Goal: Task Accomplishment & Management: Use online tool/utility

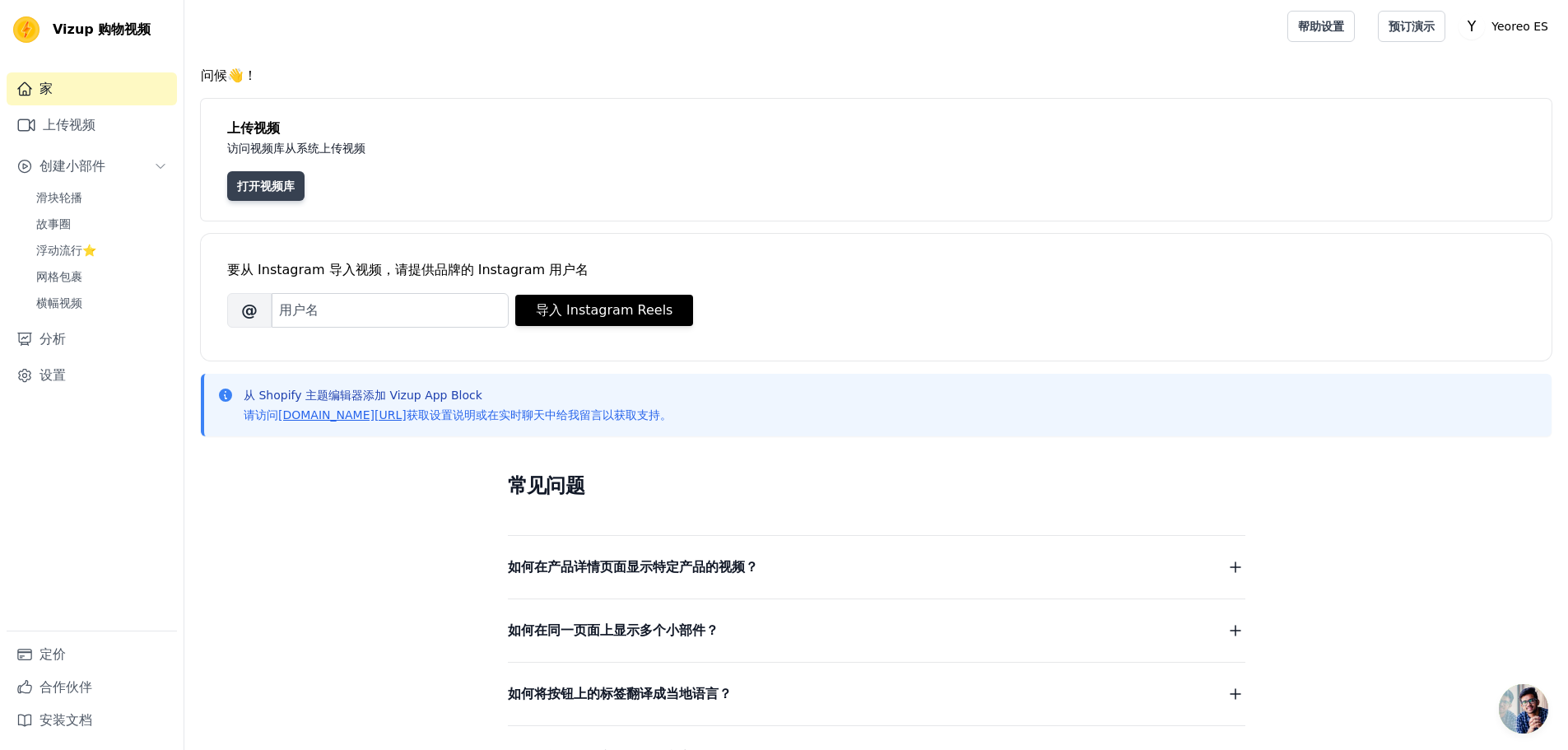
click at [245, 177] on link "打开视频库" at bounding box center [266, 186] width 78 height 30
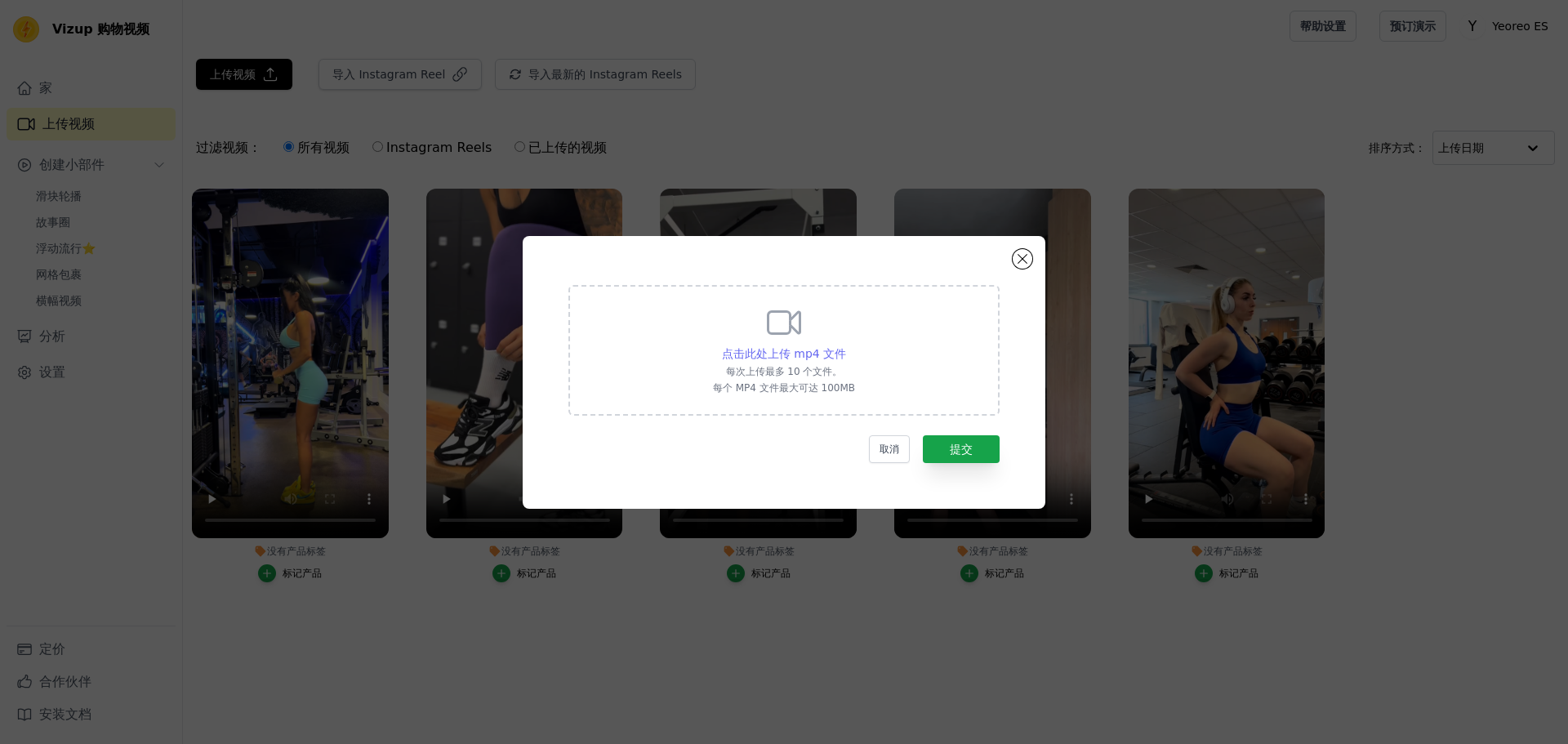
click at [791, 350] on font "点击此处上传 mp4 文件" at bounding box center [784, 353] width 125 height 13
click at [845, 345] on input "点击此处上传 mp4 文件 每次上传最多 10 个文件。 每个 MP4 文件最大可达 100MB" at bounding box center [845, 344] width 1 height 1
type input "C:\fakepath\jocyyily.mp4"
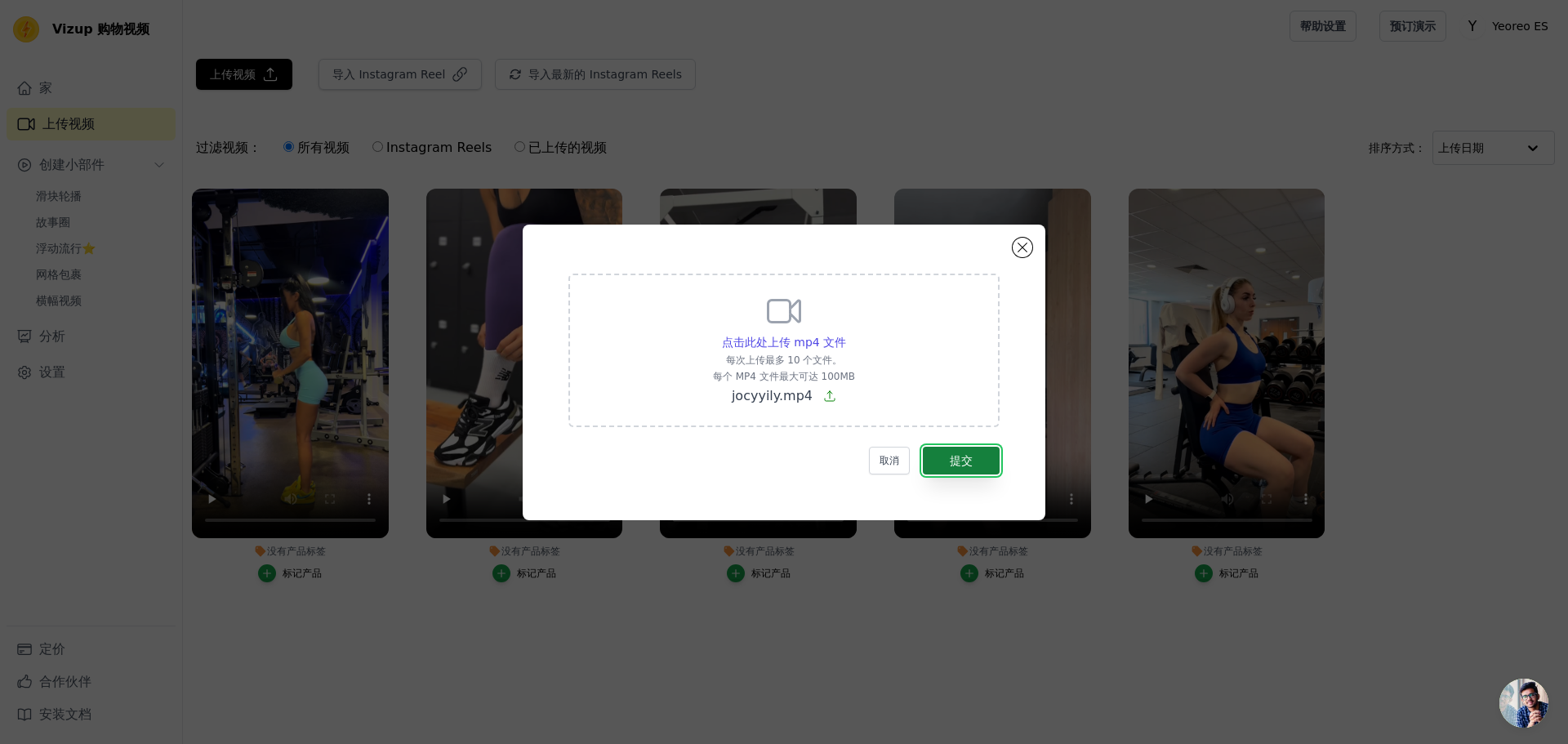
click at [957, 466] on font "提交" at bounding box center [961, 460] width 22 height 13
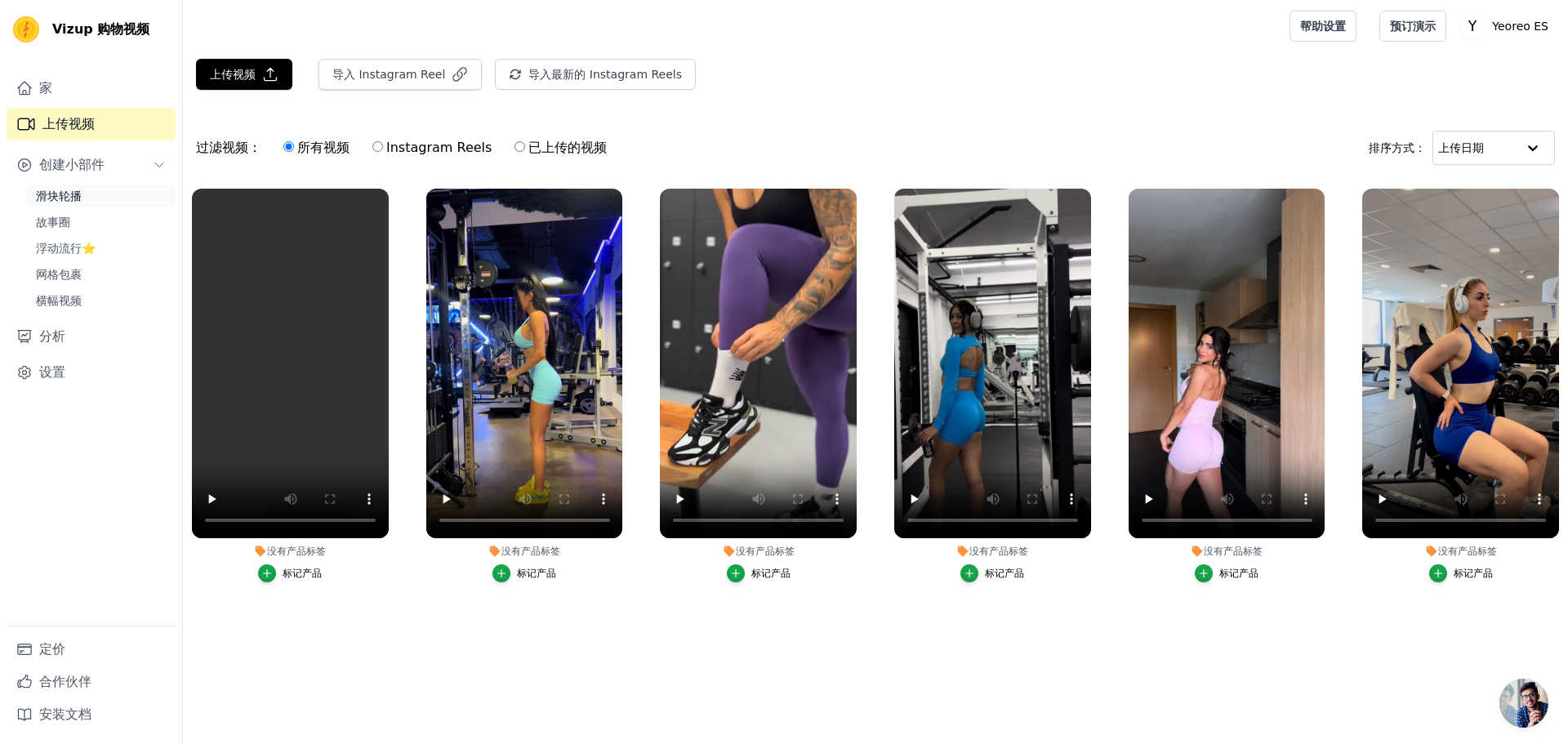
click at [86, 192] on link "滑块轮播" at bounding box center [100, 196] width 150 height 22
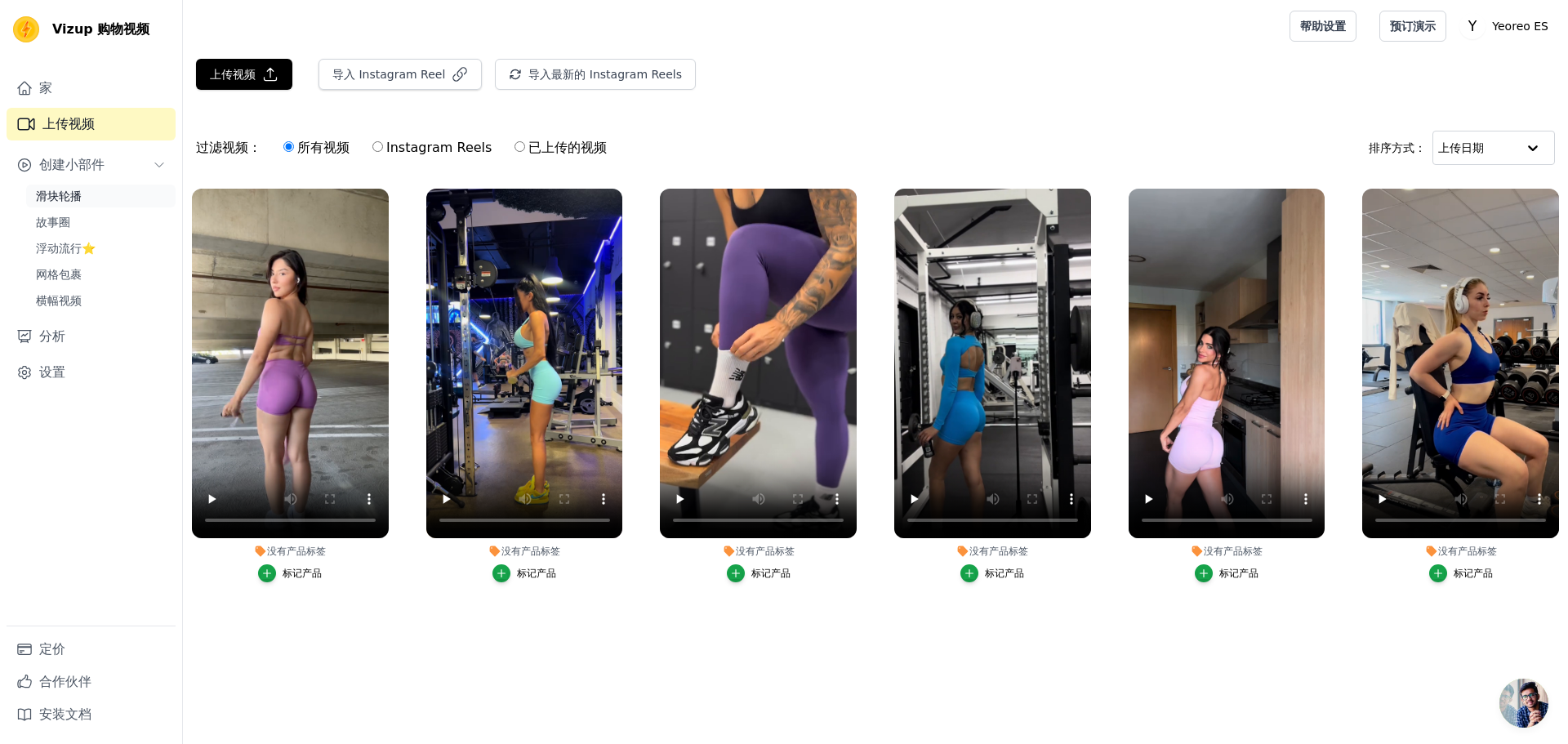
click at [73, 189] on font "滑块轮播" at bounding box center [59, 196] width 46 height 13
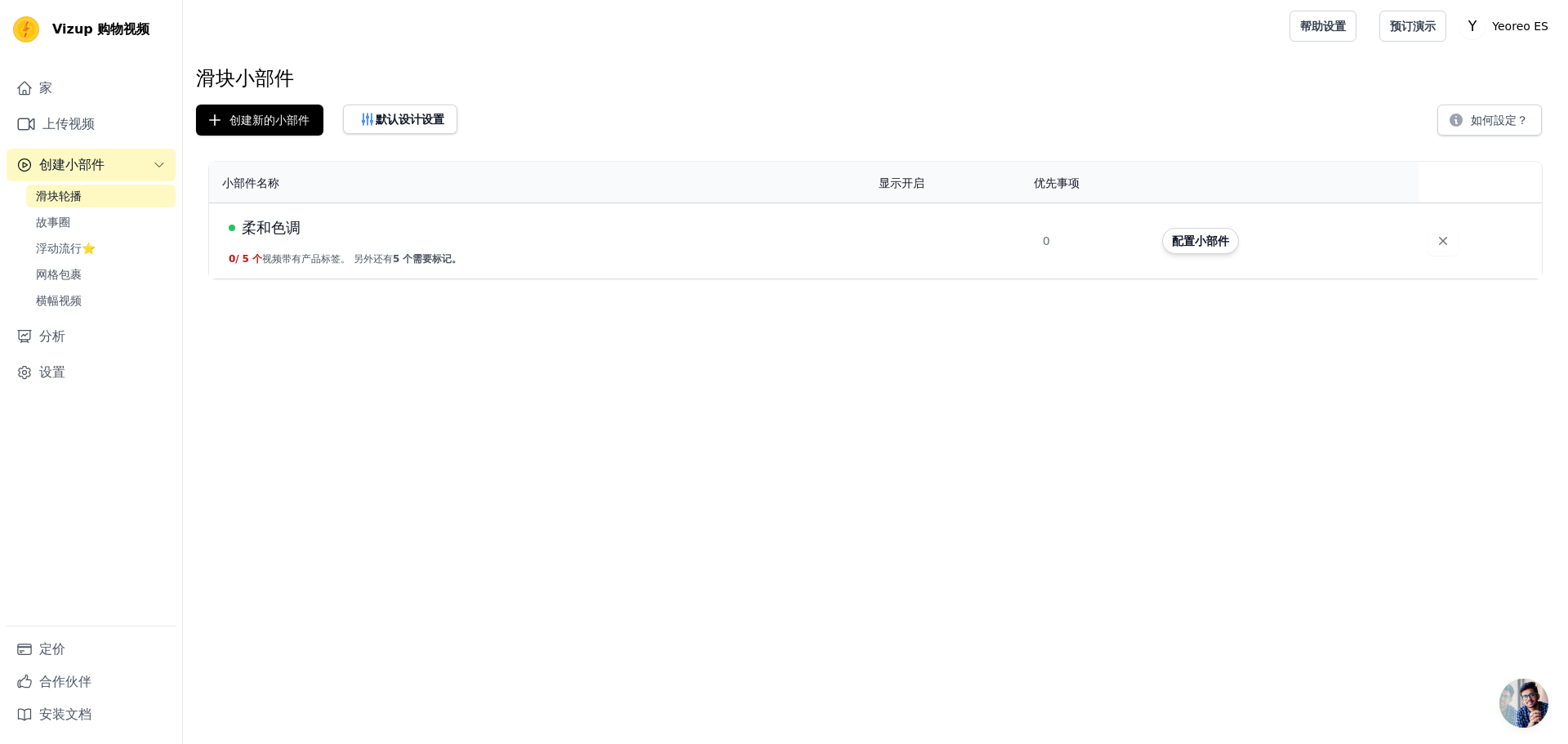
click at [267, 229] on font "柔和色调" at bounding box center [271, 228] width 59 height 17
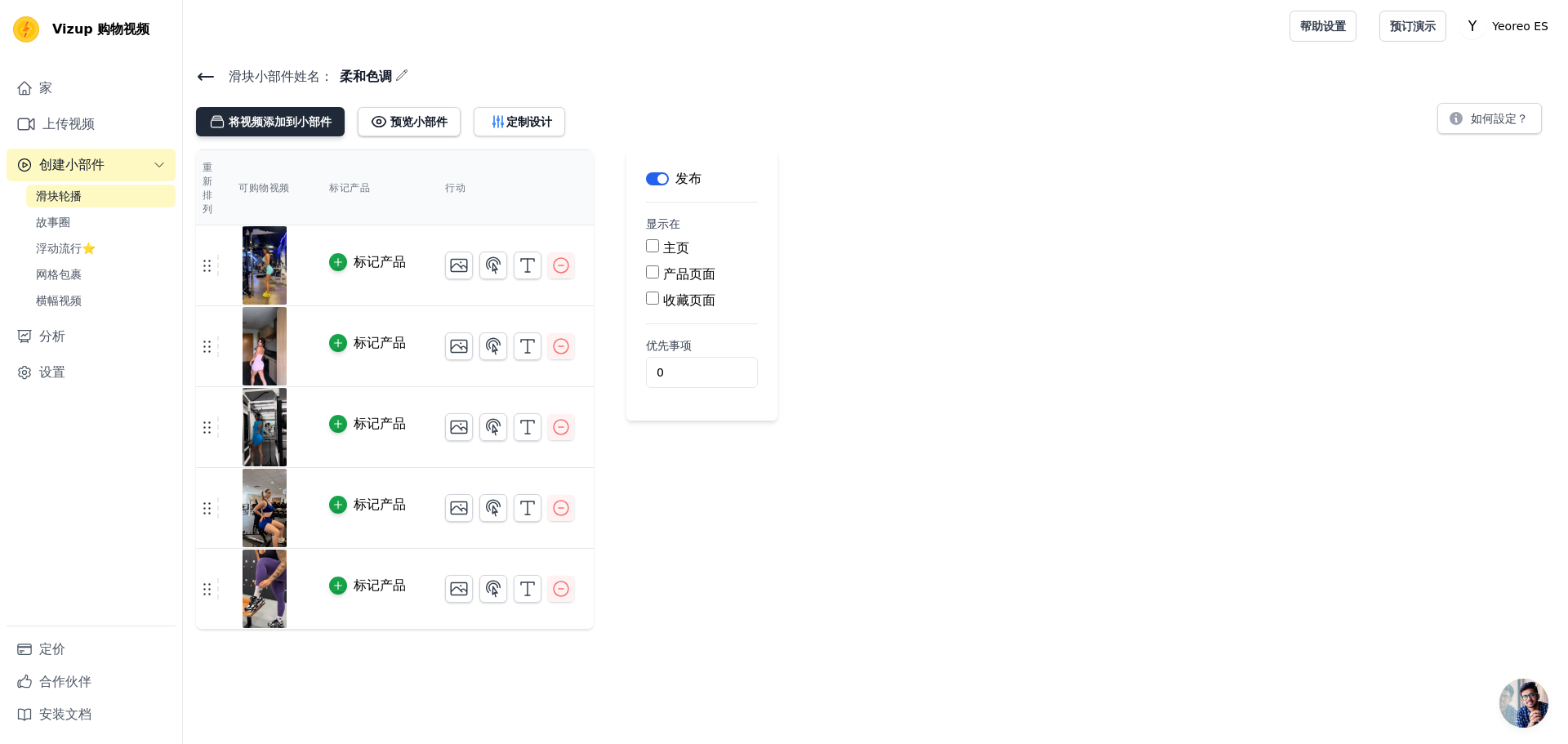
click at [249, 125] on font "将视频添加到小部件" at bounding box center [279, 121] width 103 height 13
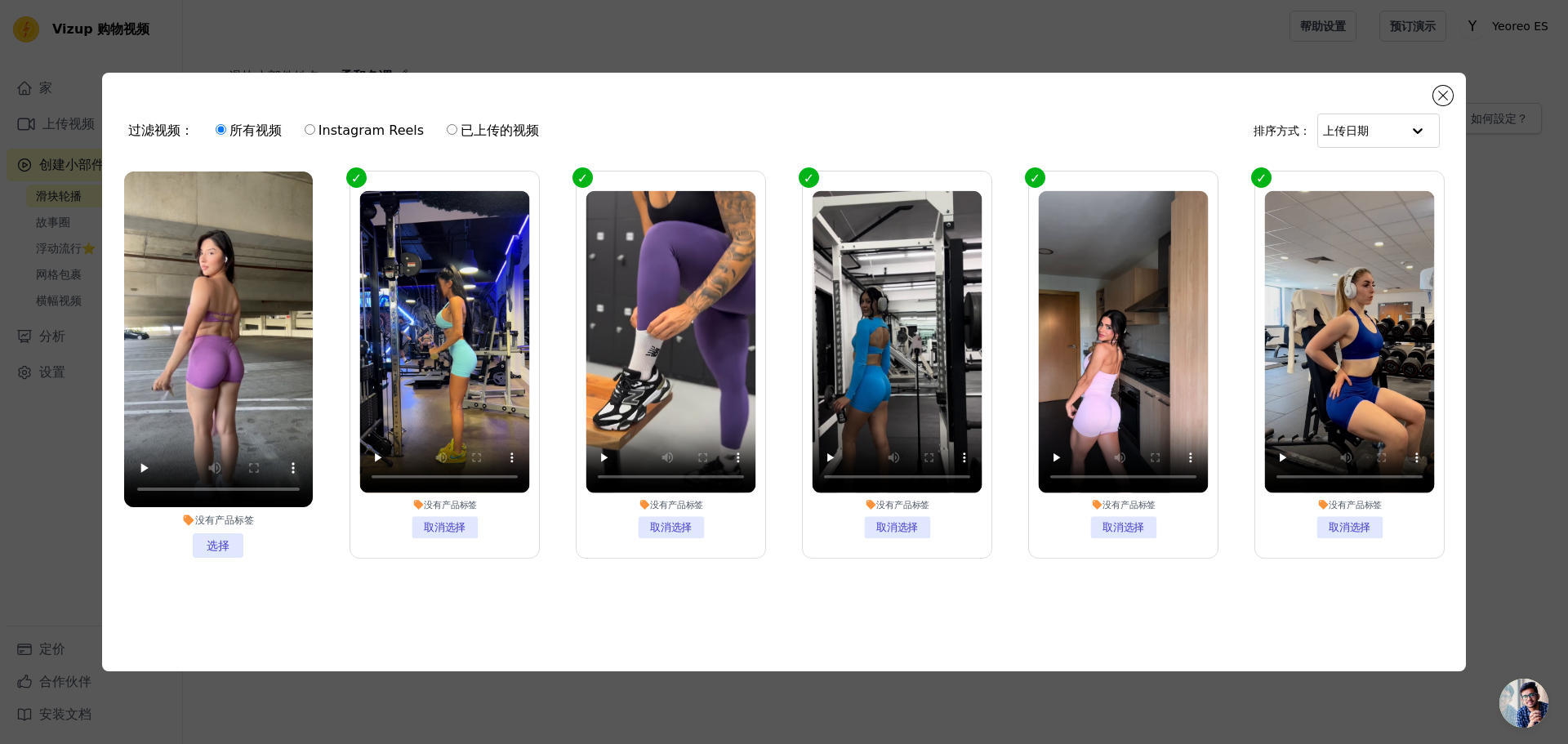
click at [220, 542] on li "没有产品标签 选择" at bounding box center [219, 364] width 189 height 387
click at [0, 0] on input "没有产品标签 选择" at bounding box center [0, 0] width 0 height 0
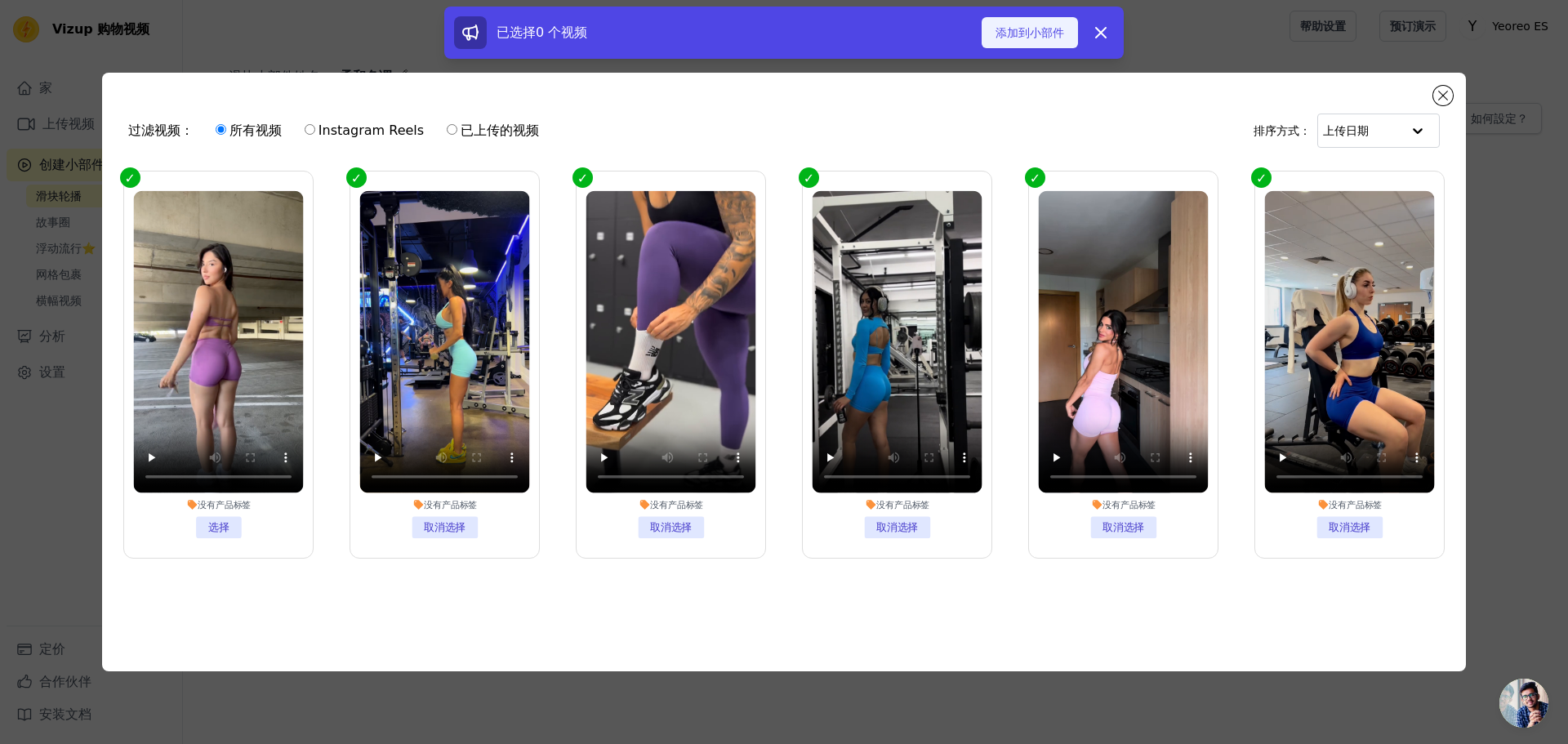
click at [1036, 28] on font "添加到小部件" at bounding box center [1029, 32] width 68 height 13
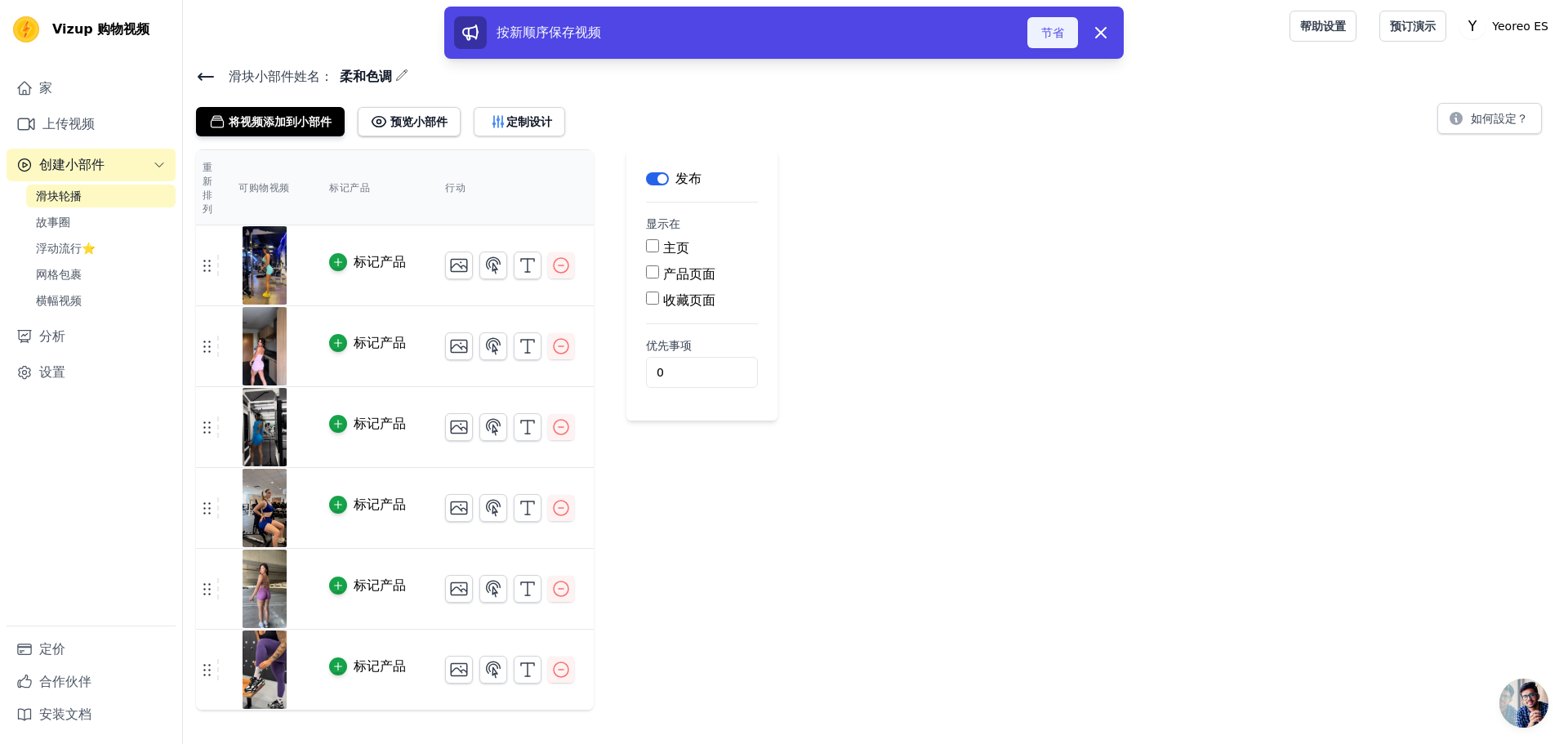
click at [1053, 31] on font "节省" at bounding box center [1053, 32] width 22 height 13
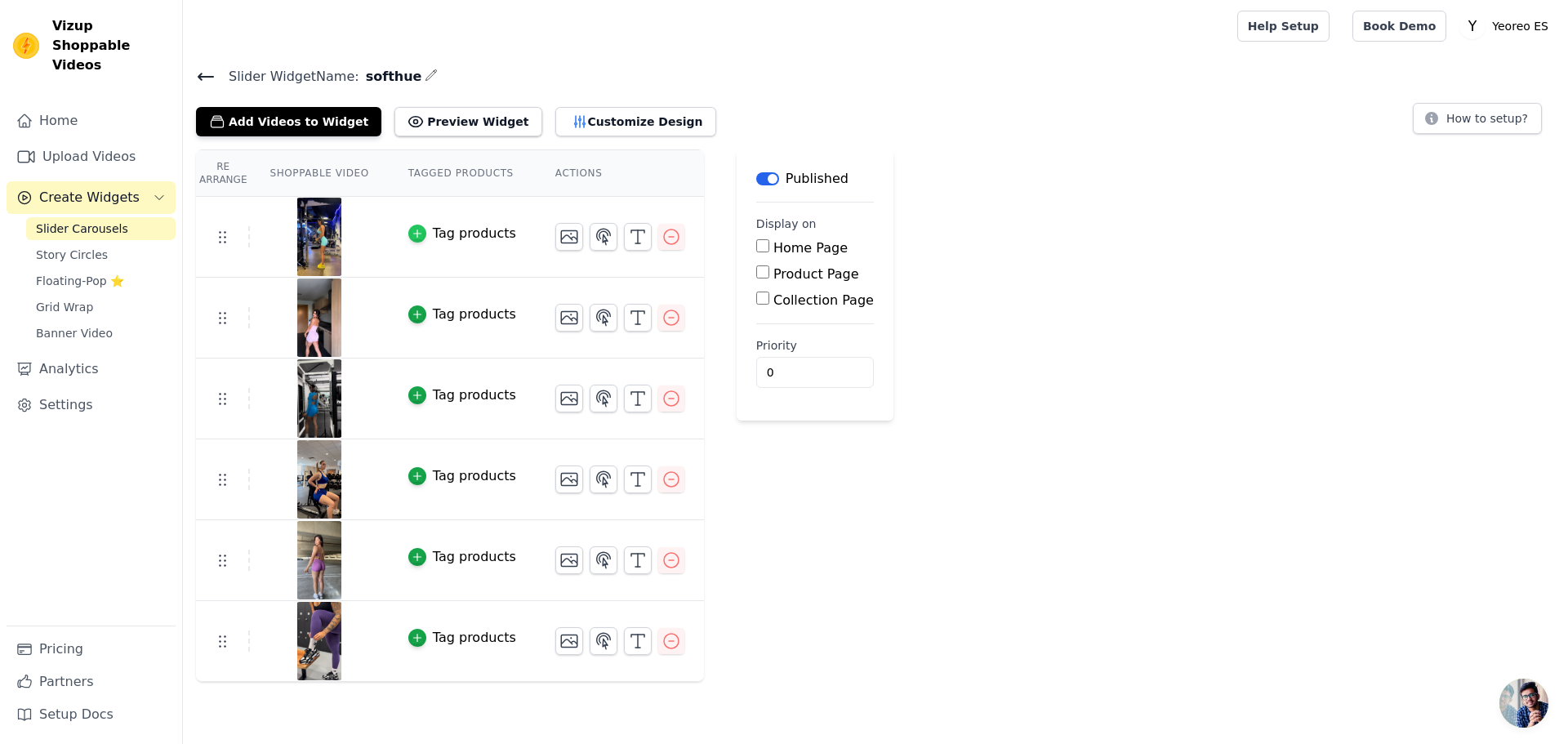
click at [417, 235] on icon "button" at bounding box center [417, 233] width 11 height 11
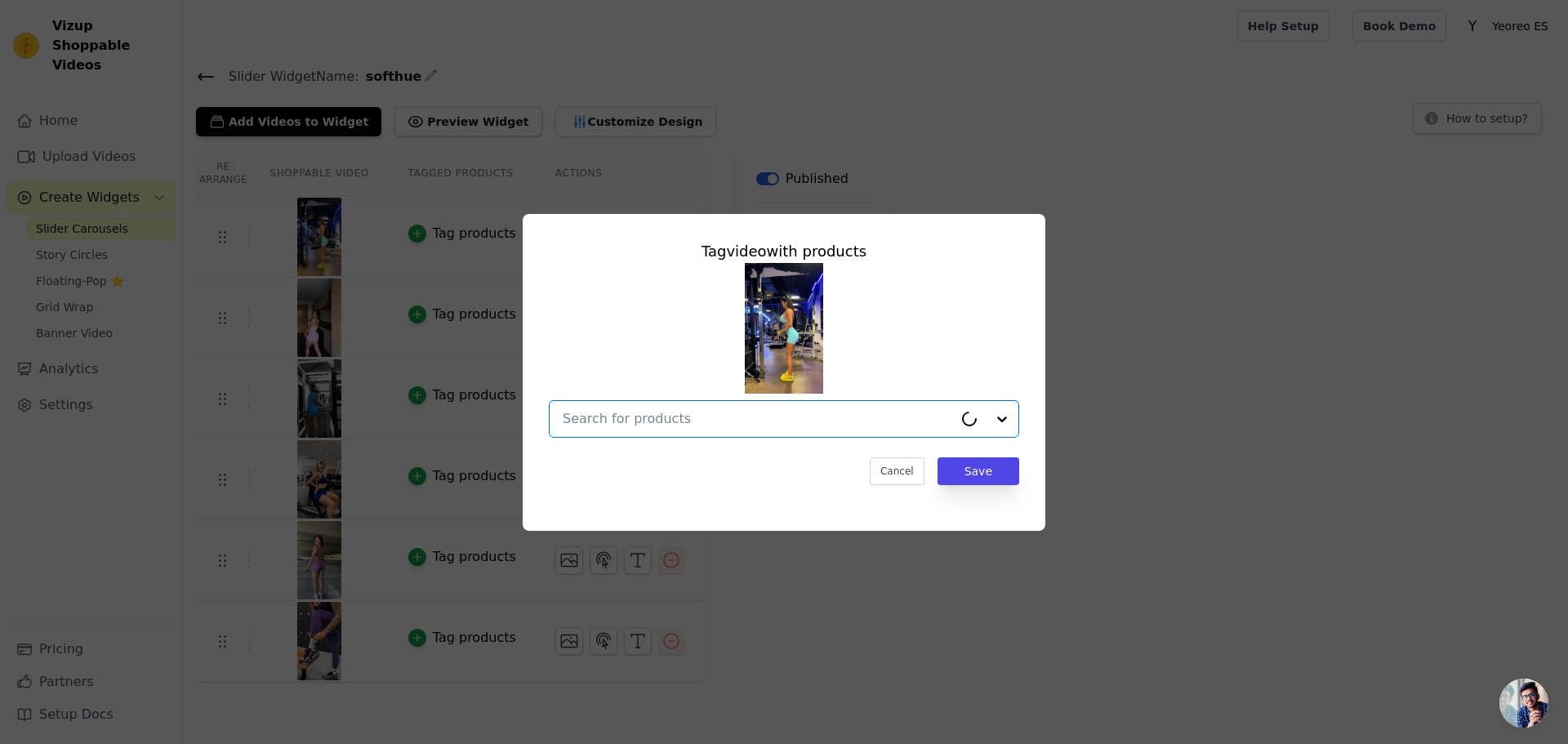
click at [733, 419] on input "text" at bounding box center [757, 419] width 390 height 20
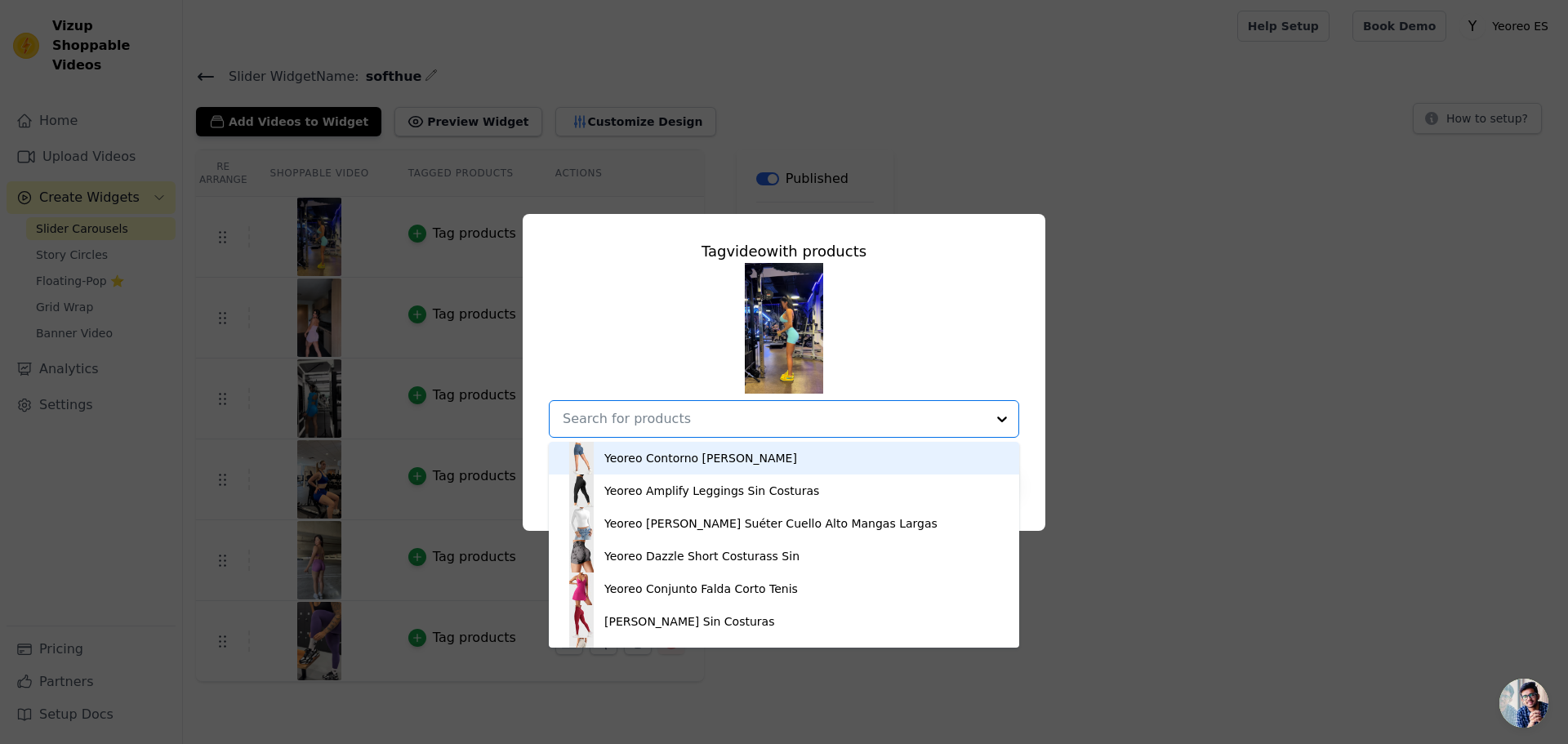
click at [702, 417] on input "text" at bounding box center [773, 419] width 423 height 20
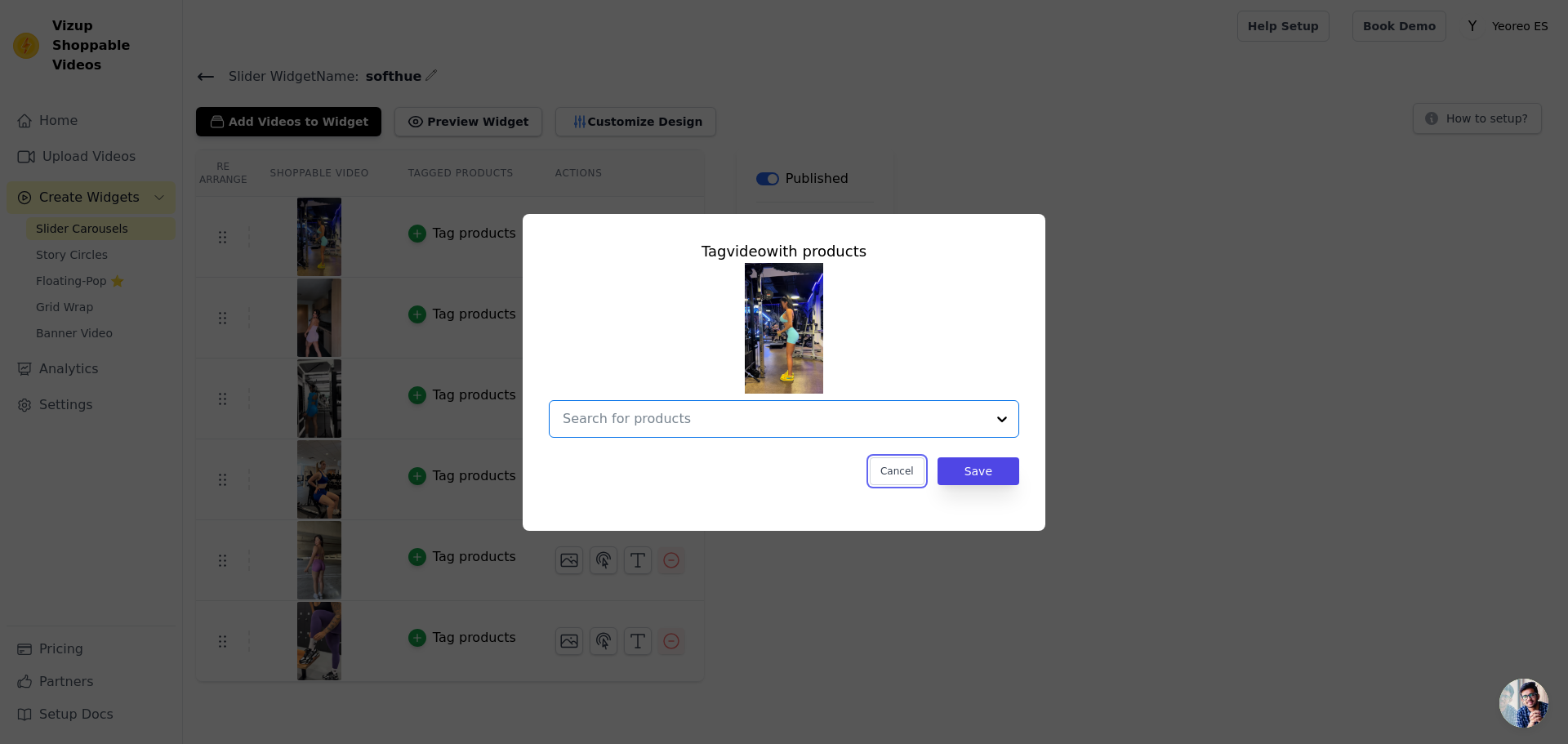
click at [896, 472] on button "Cancel" at bounding box center [896, 471] width 54 height 28
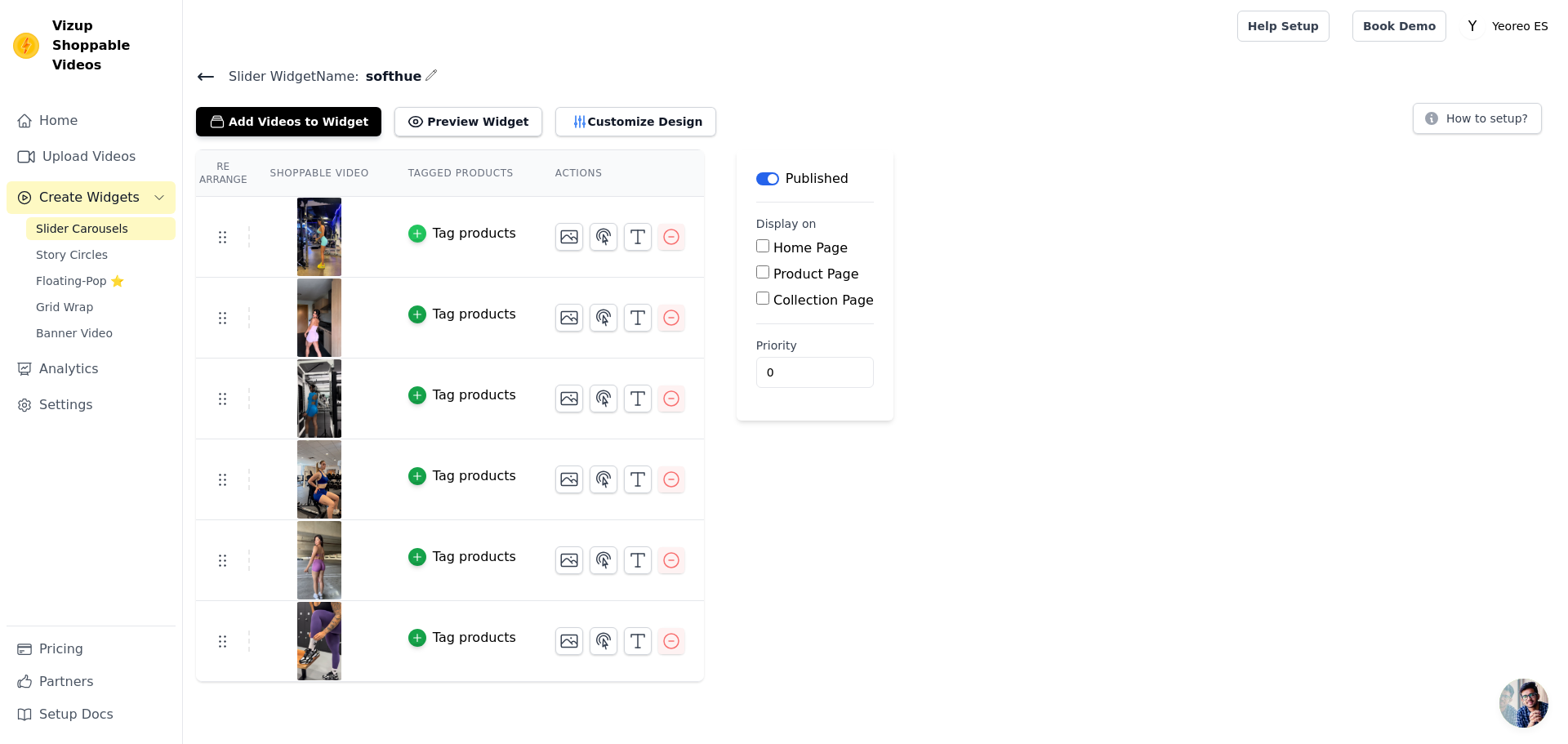
click at [416, 228] on icon "button" at bounding box center [417, 233] width 11 height 11
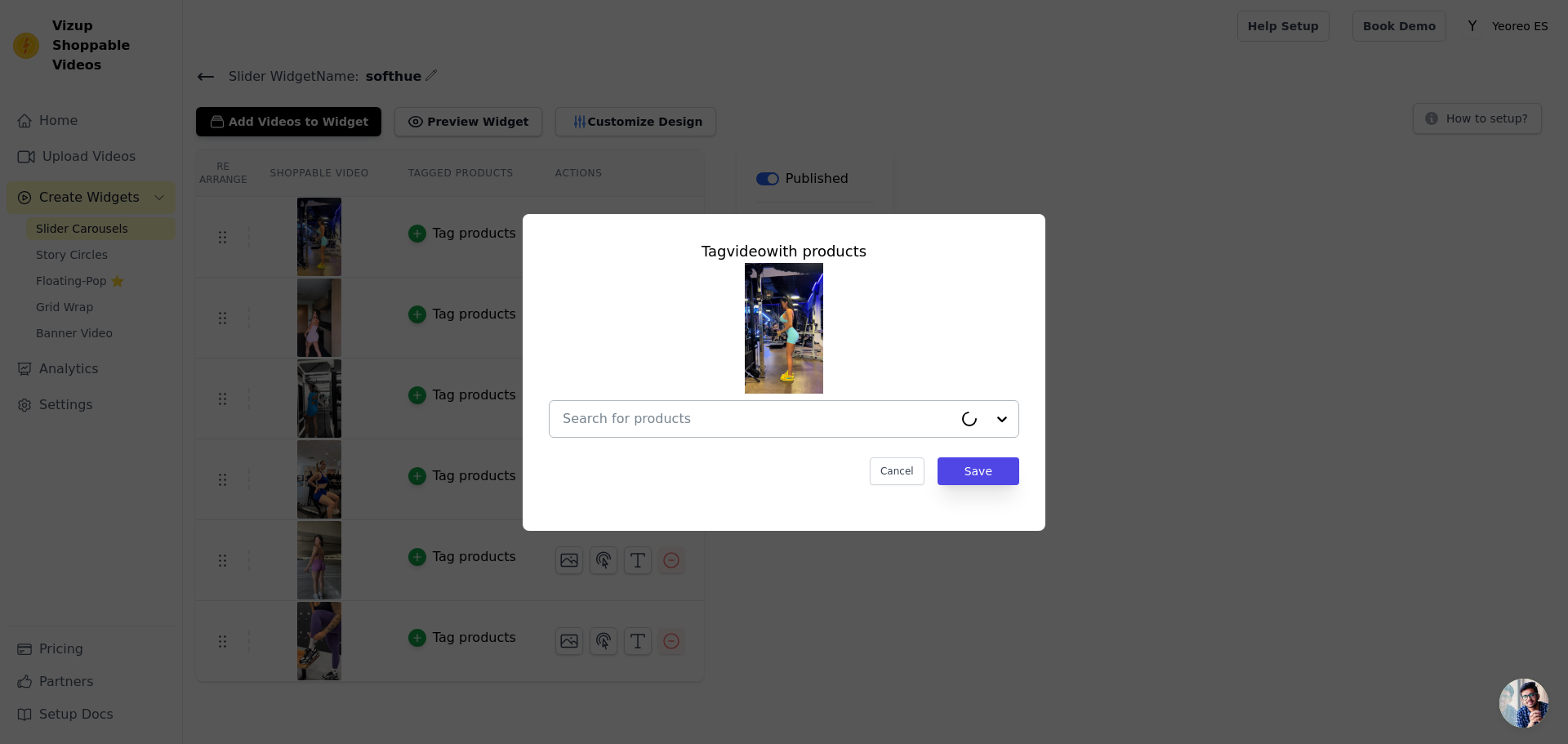
click at [639, 410] on input "text" at bounding box center [757, 419] width 390 height 20
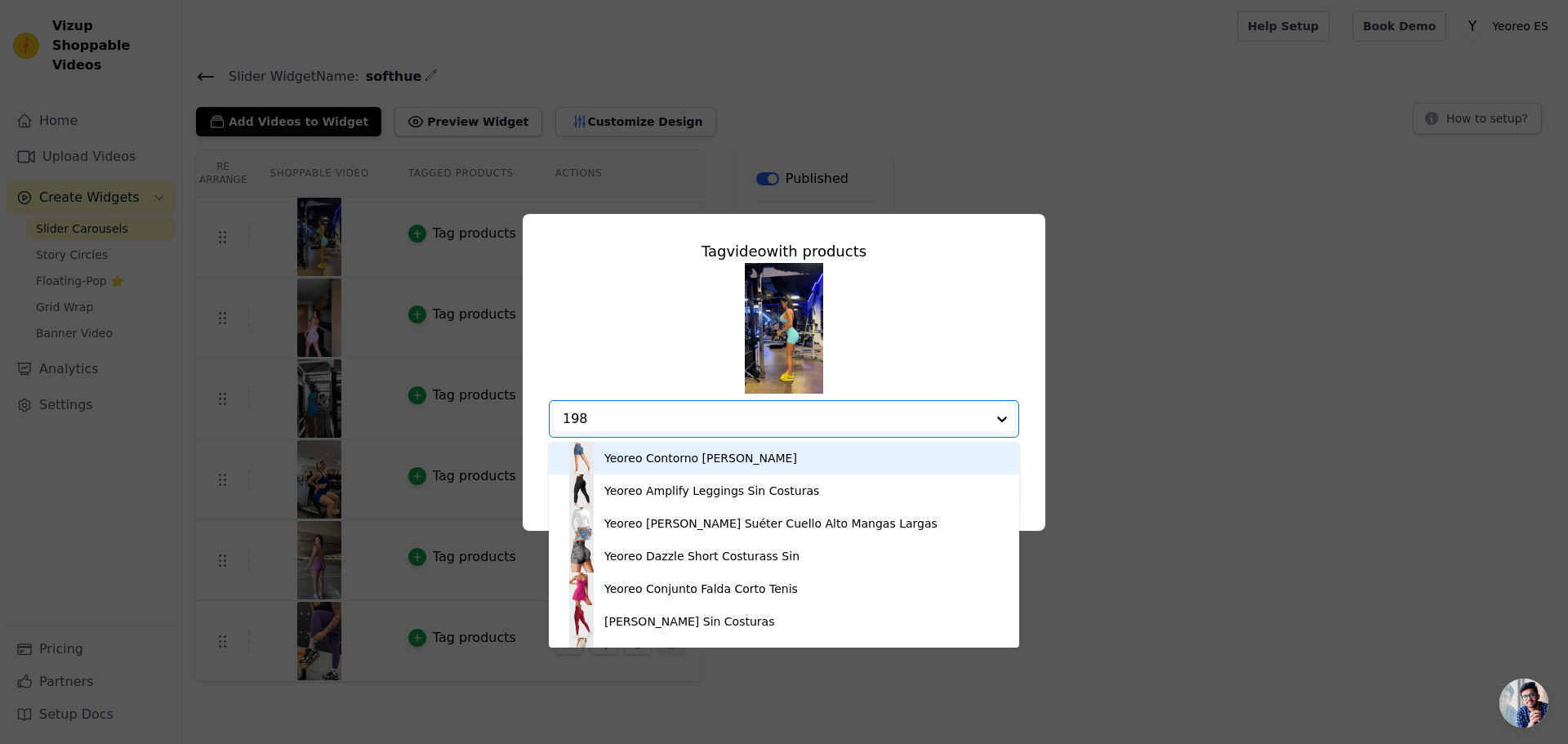
type input "1989"
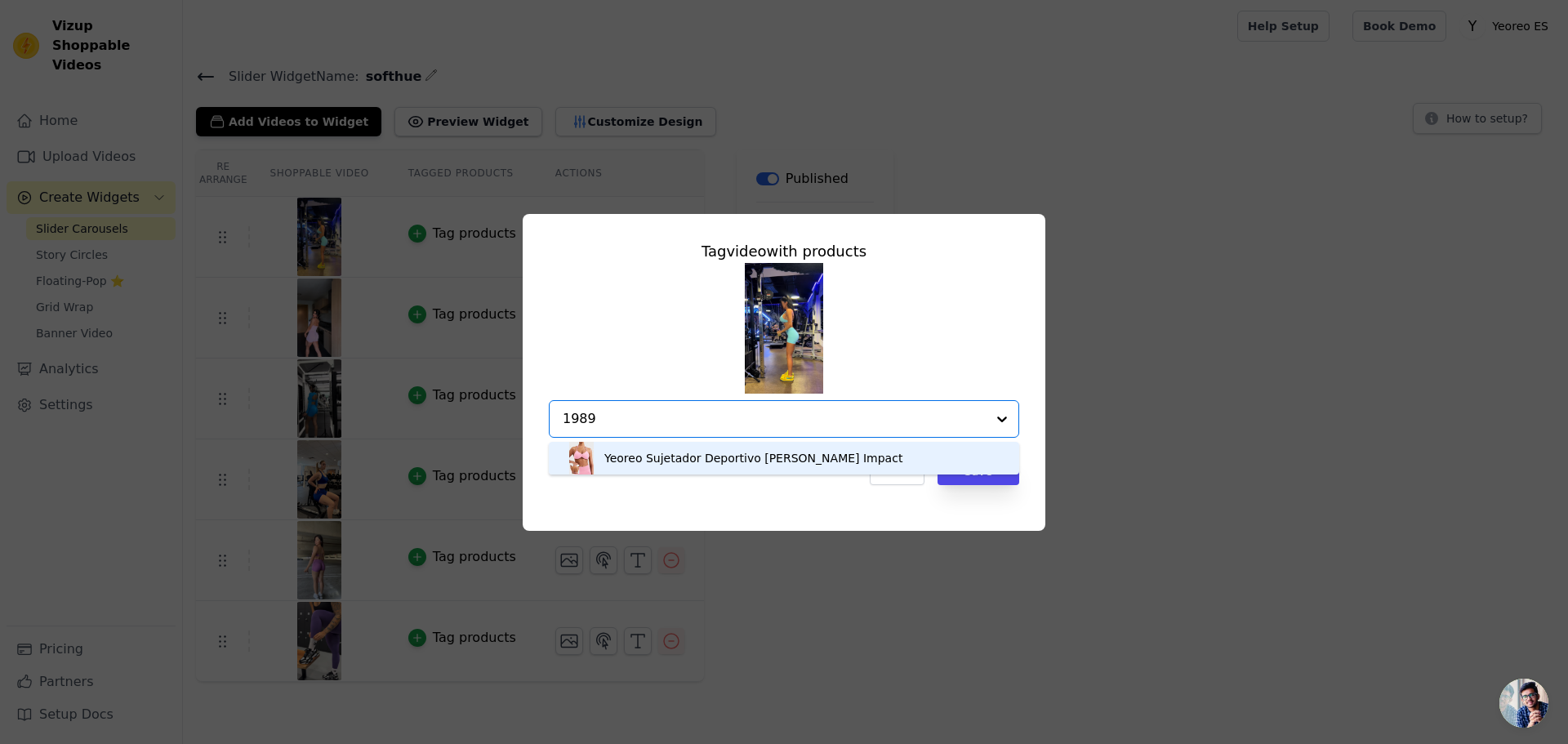
click at [653, 462] on div "Yeoreo Sujetador Deportivo [PERSON_NAME] Impact" at bounding box center [753, 458] width 298 height 16
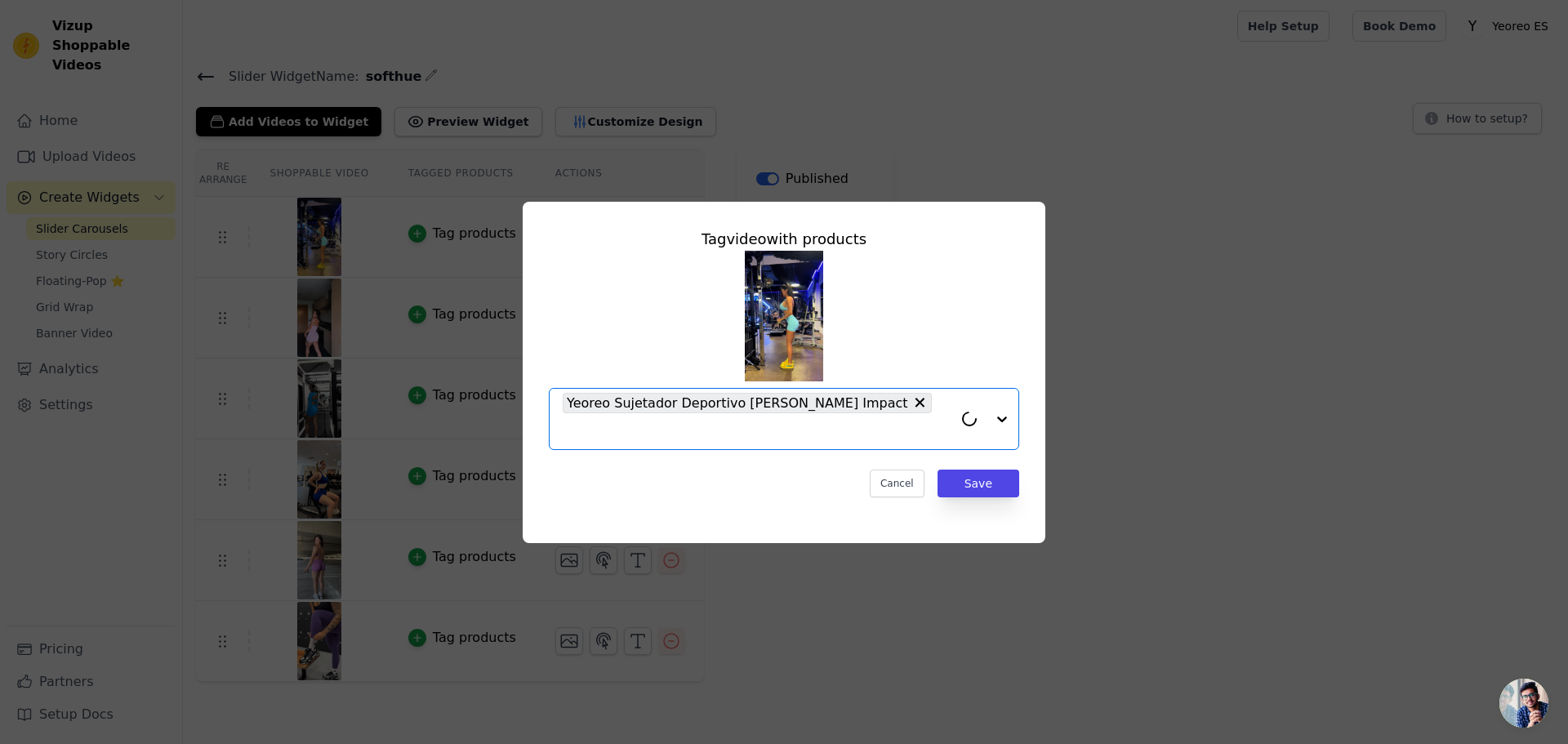
click at [894, 421] on input "text" at bounding box center [757, 431] width 390 height 20
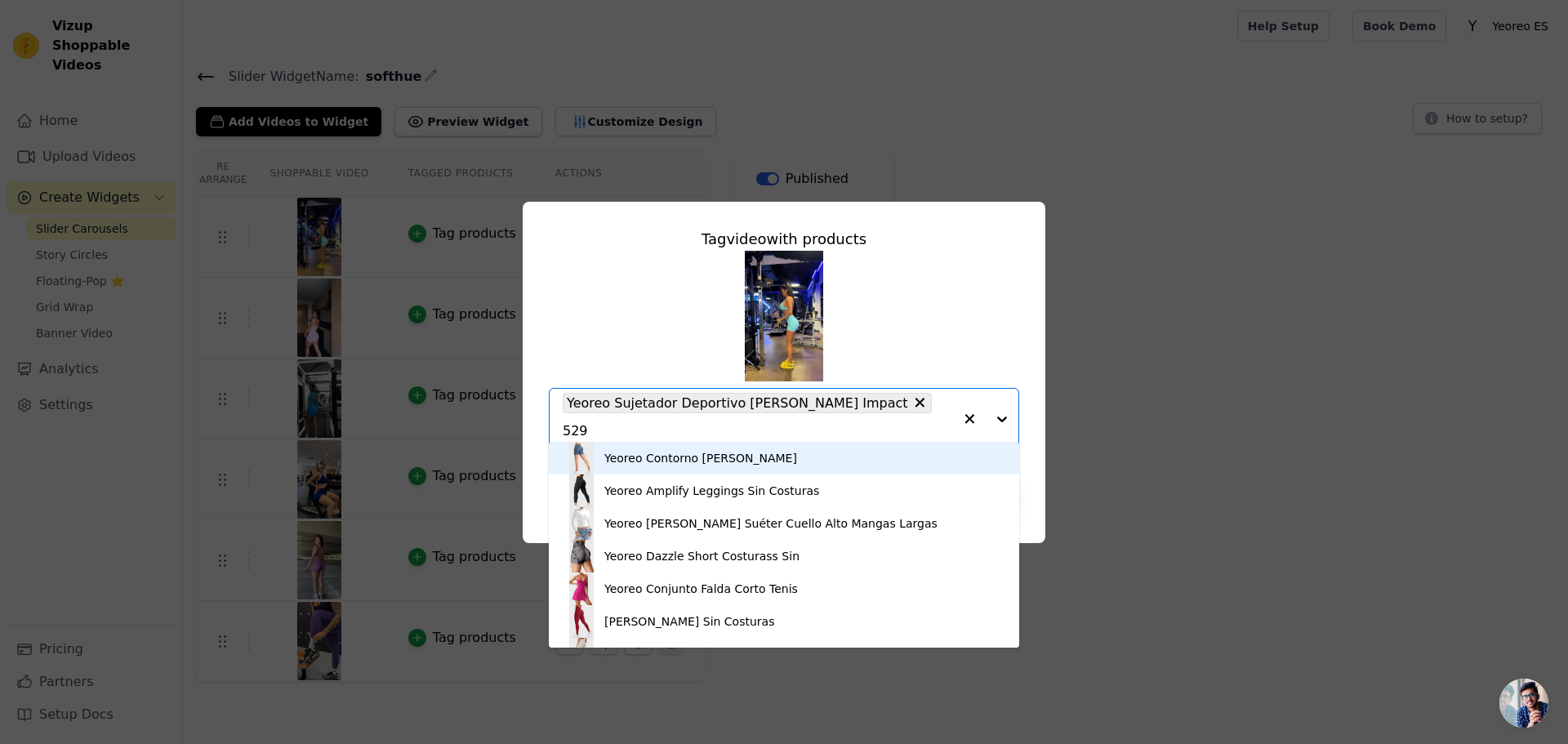
type input "5296"
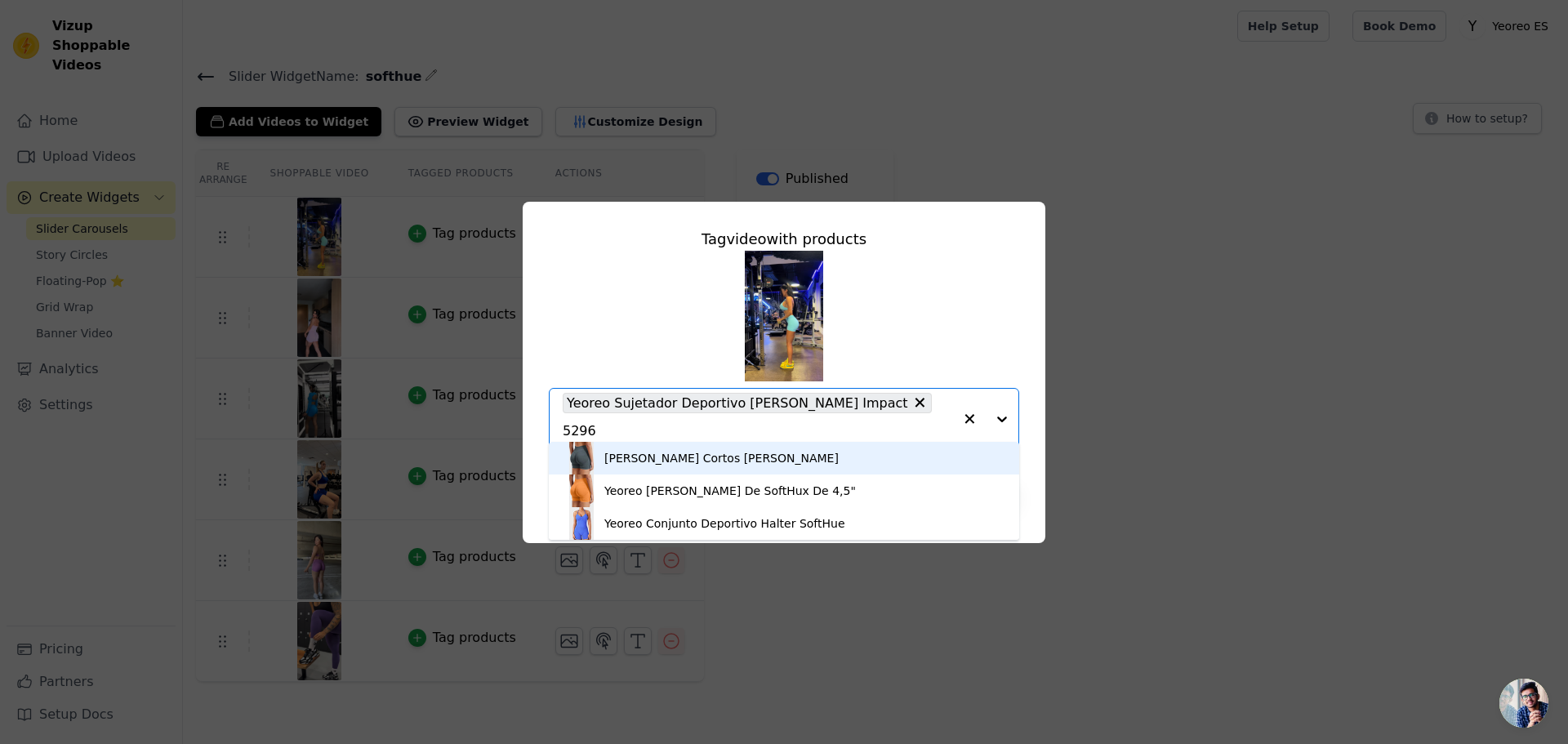
click at [648, 461] on div "[PERSON_NAME] Cortos [PERSON_NAME]" at bounding box center [721, 458] width 234 height 16
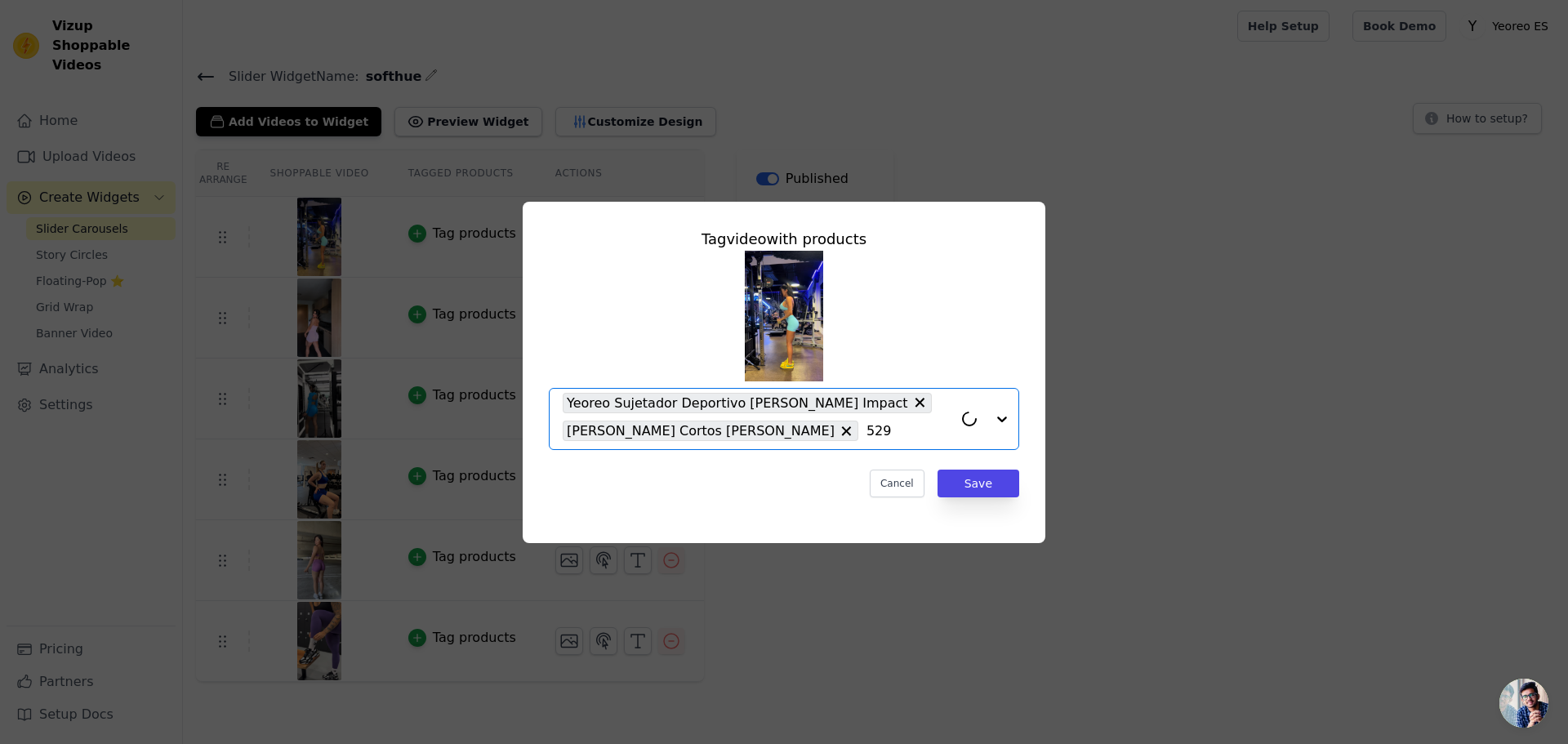
type input "5296"
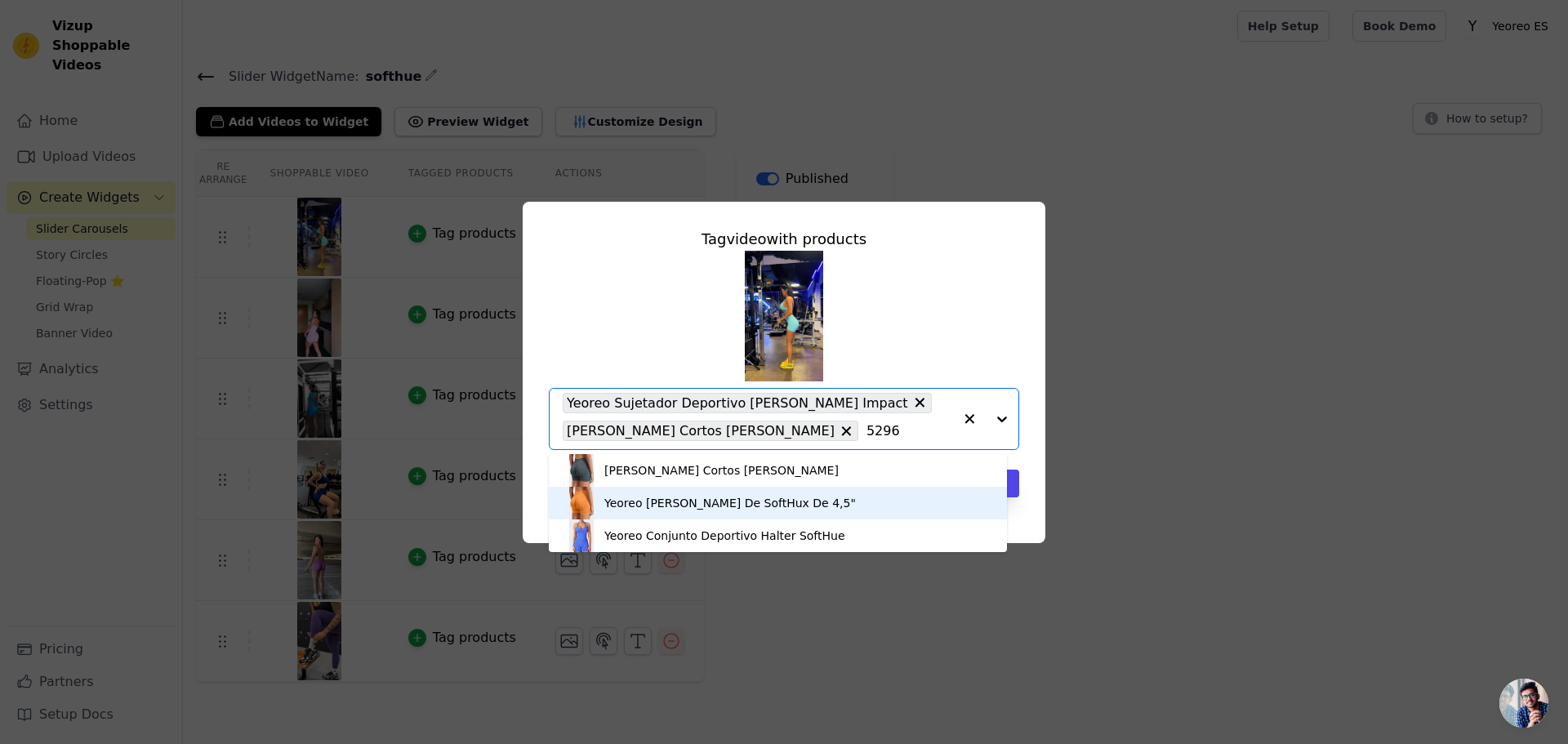
click at [710, 500] on div "Yeoreo [PERSON_NAME] De SoftHux De 4,5"" at bounding box center [730, 503] width 252 height 16
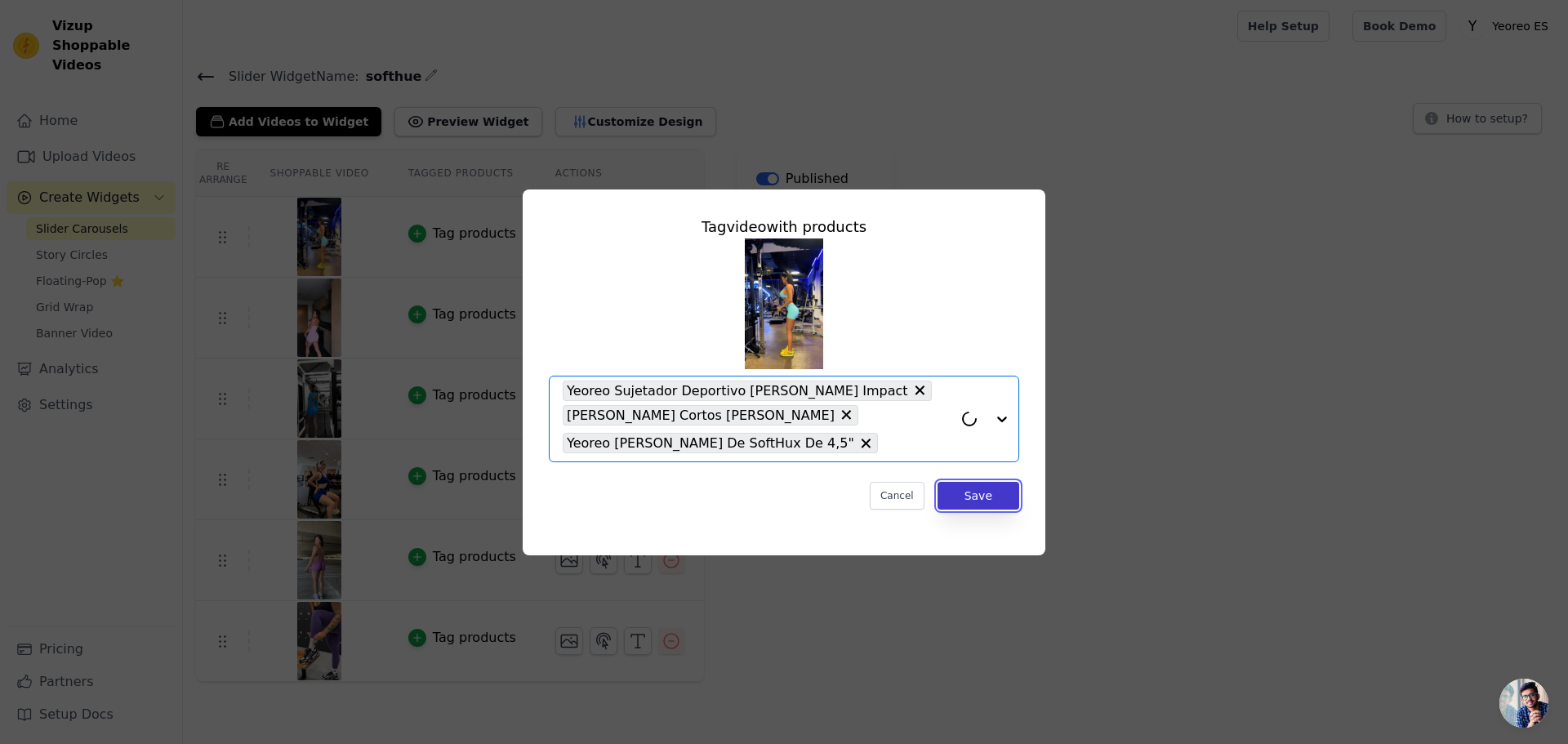
click at [995, 499] on button "Save" at bounding box center [978, 496] width 81 height 28
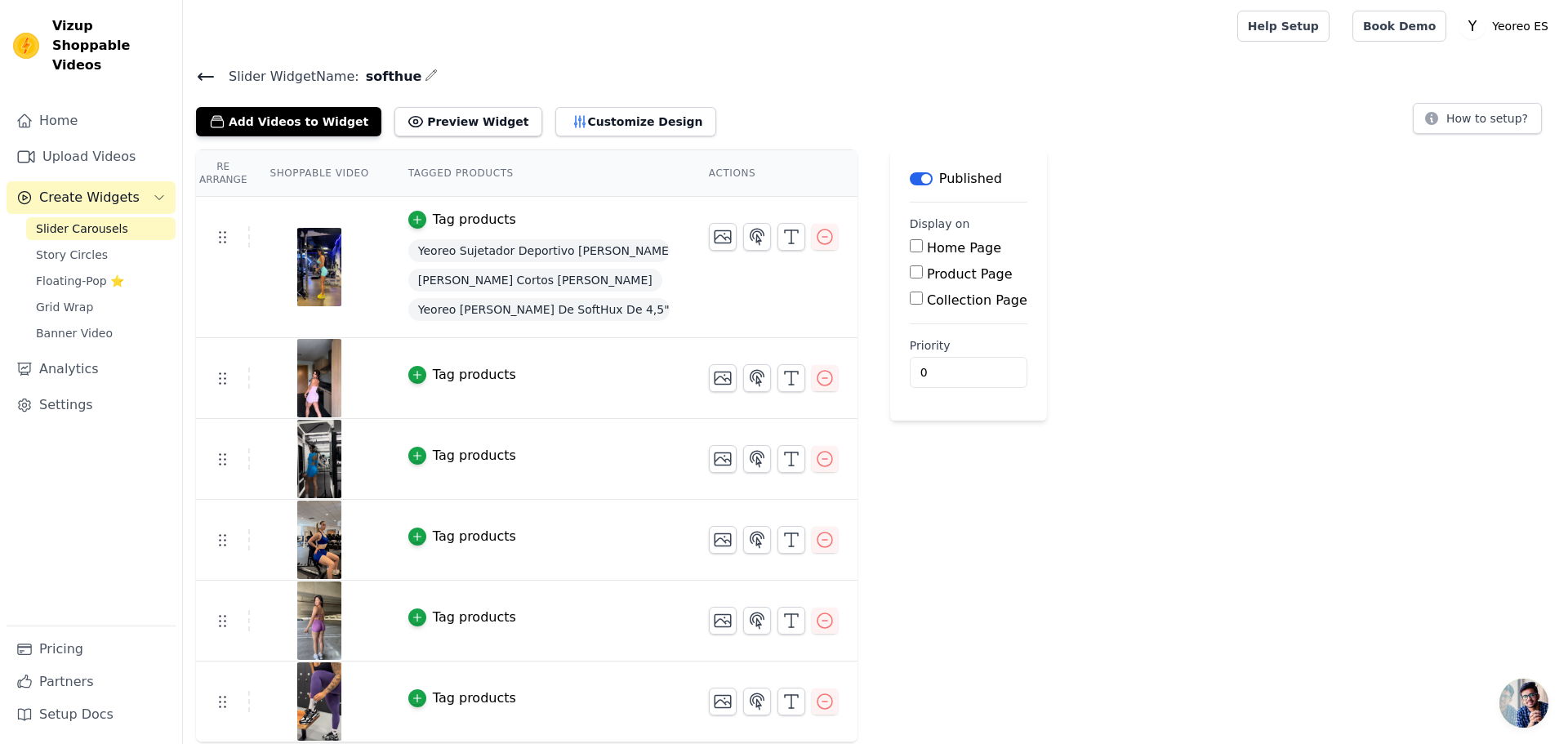
click at [453, 218] on div "Tag products" at bounding box center [474, 220] width 83 height 20
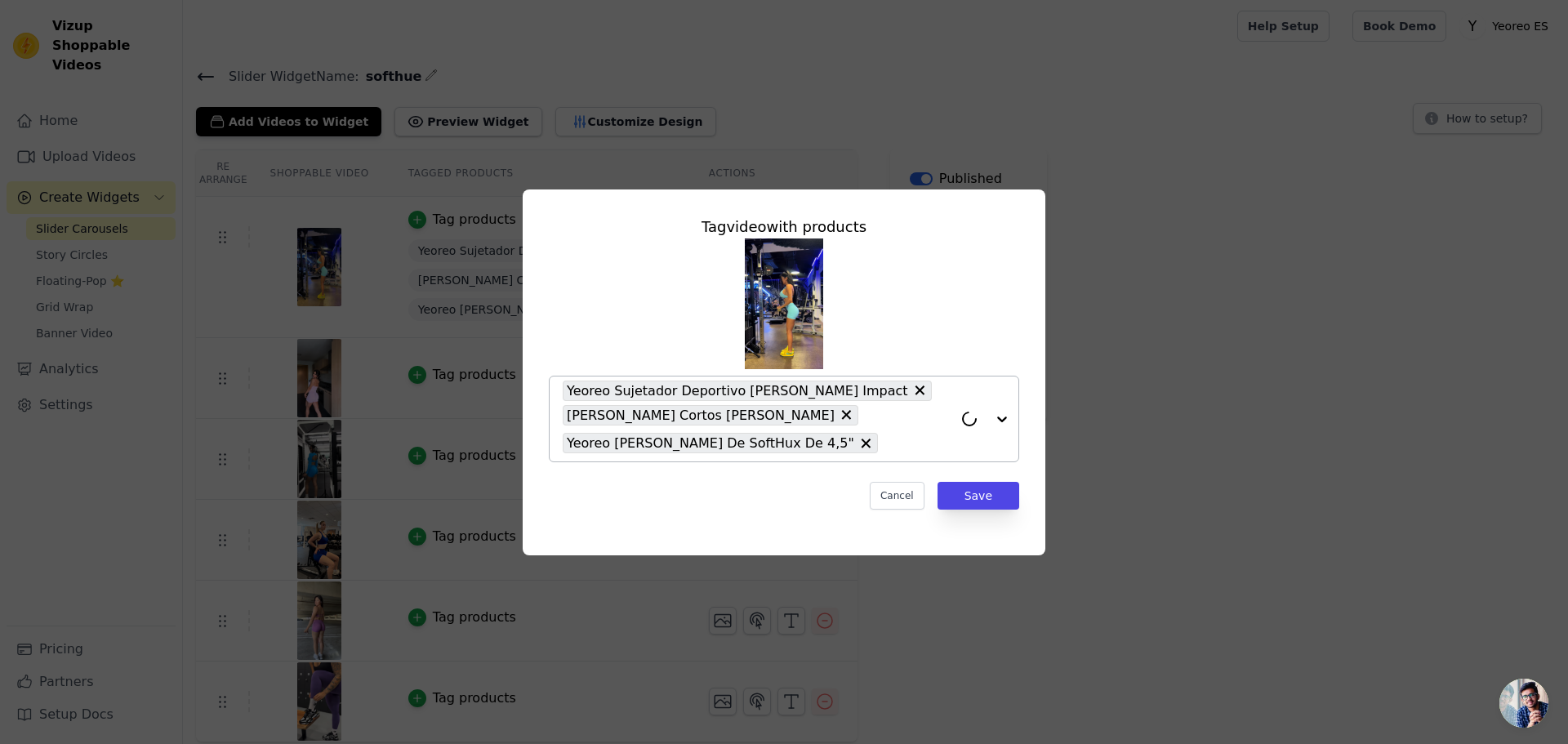
click at [854, 416] on icon at bounding box center [846, 414] width 16 height 16
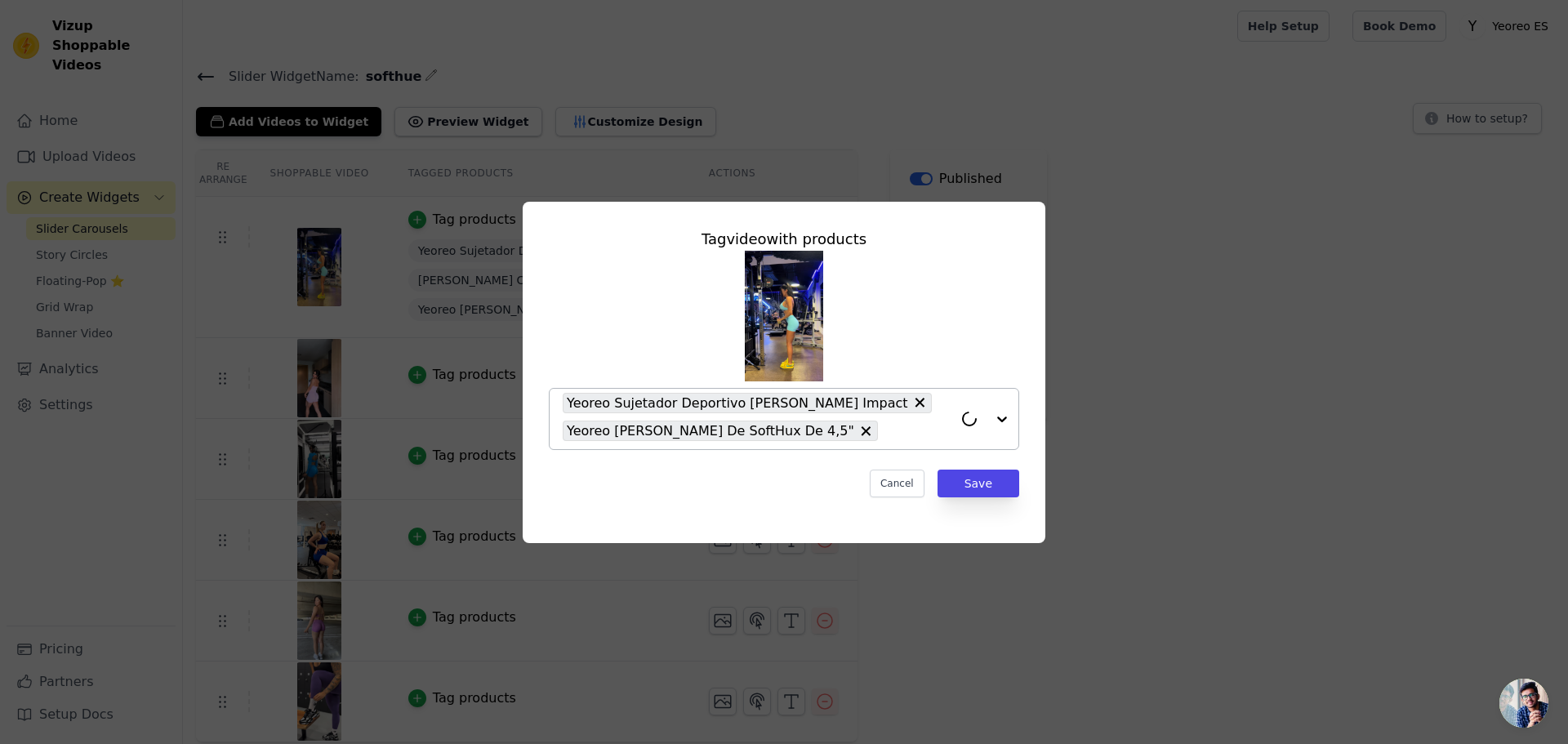
click at [912, 400] on icon at bounding box center [919, 402] width 16 height 16
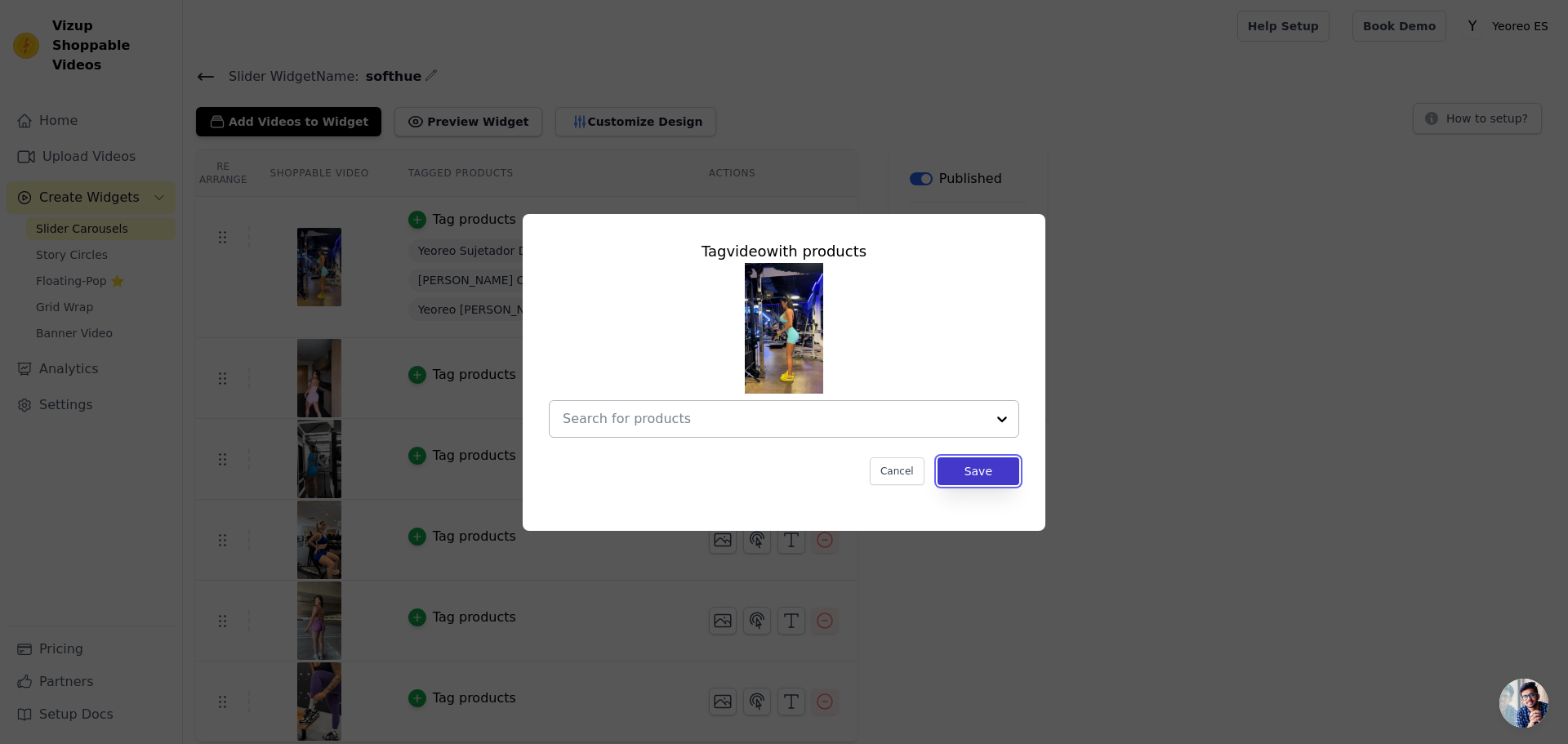
click at [980, 466] on button "Save" at bounding box center [978, 471] width 81 height 28
